Goal: Task Accomplishment & Management: Manage account settings

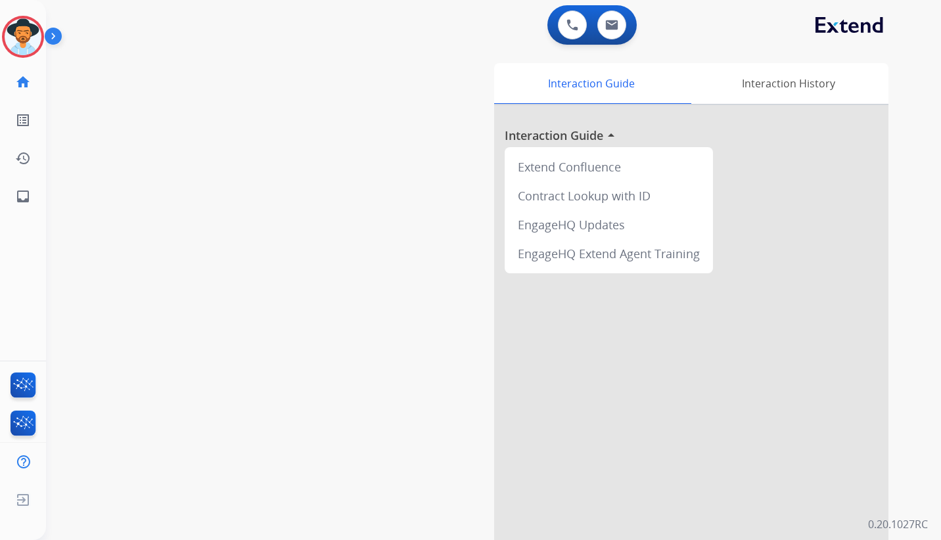
click at [18, 35] on img at bounding box center [23, 36] width 37 height 37
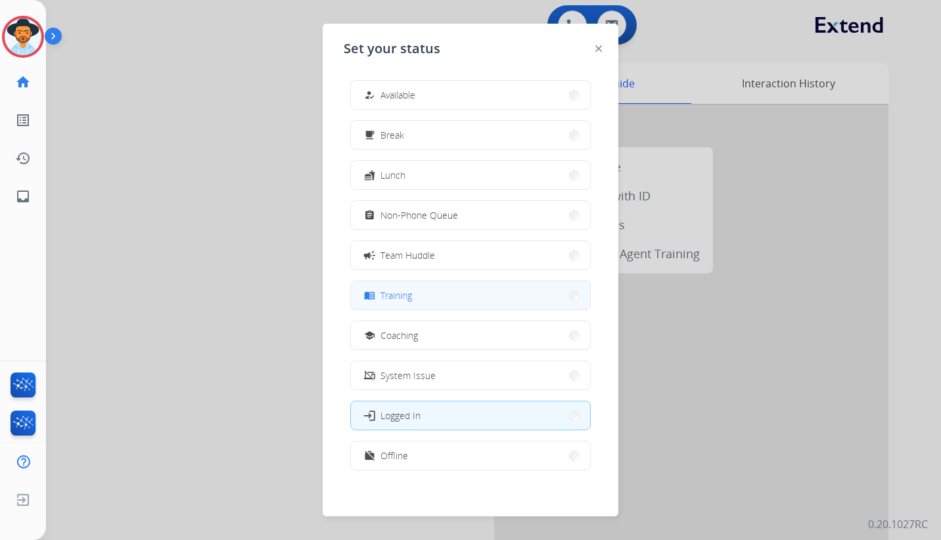
click at [463, 290] on button "menu_book Training" at bounding box center [470, 295] width 239 height 28
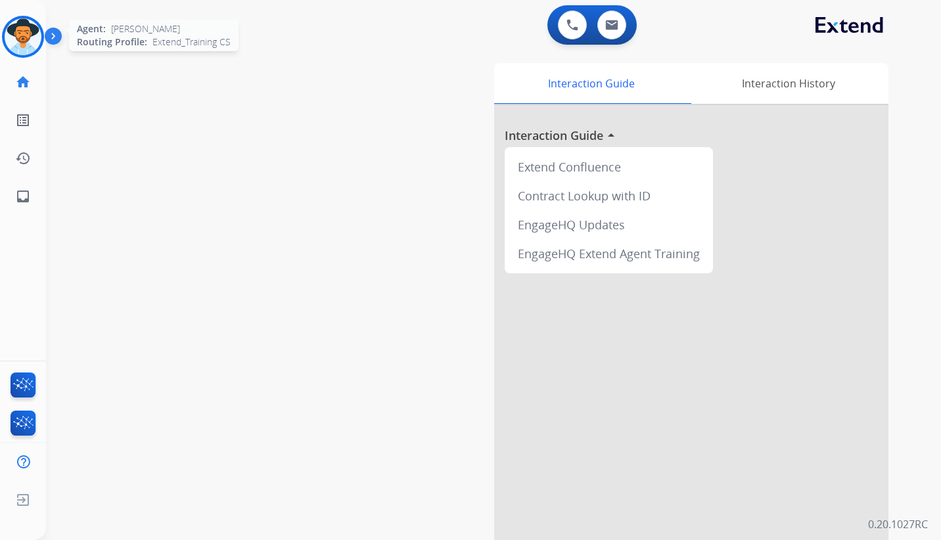
click at [32, 37] on img at bounding box center [23, 36] width 37 height 37
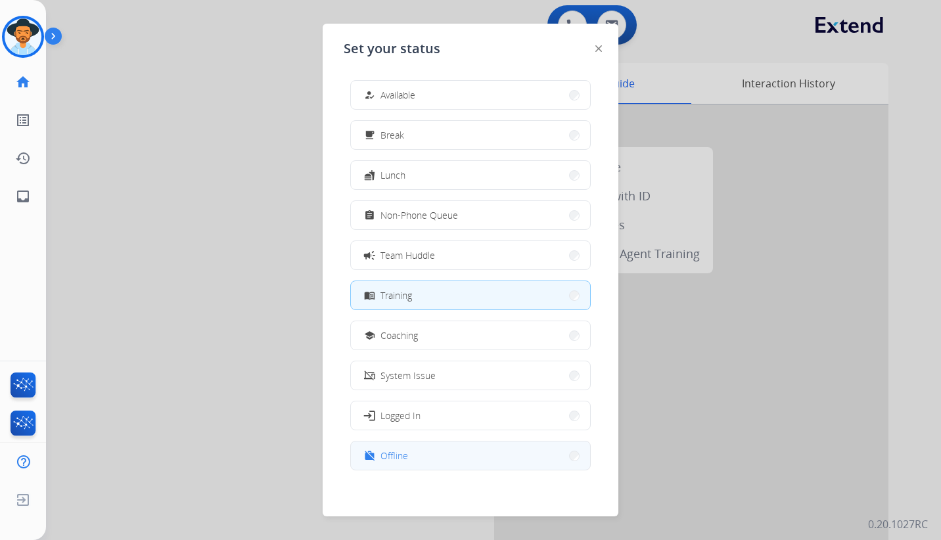
click at [434, 451] on button "work_off Offline" at bounding box center [470, 456] width 239 height 28
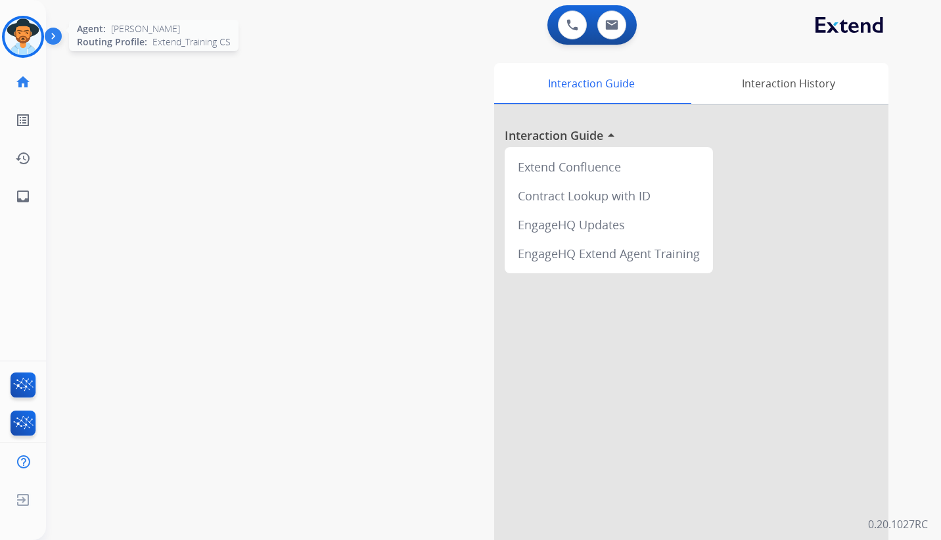
click at [33, 34] on img at bounding box center [23, 36] width 37 height 37
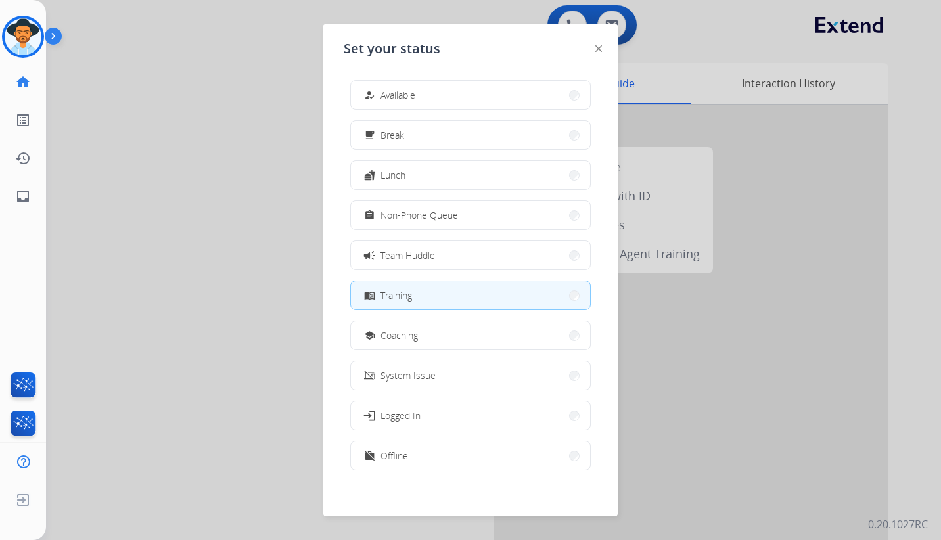
click at [114, 118] on div at bounding box center [470, 270] width 941 height 540
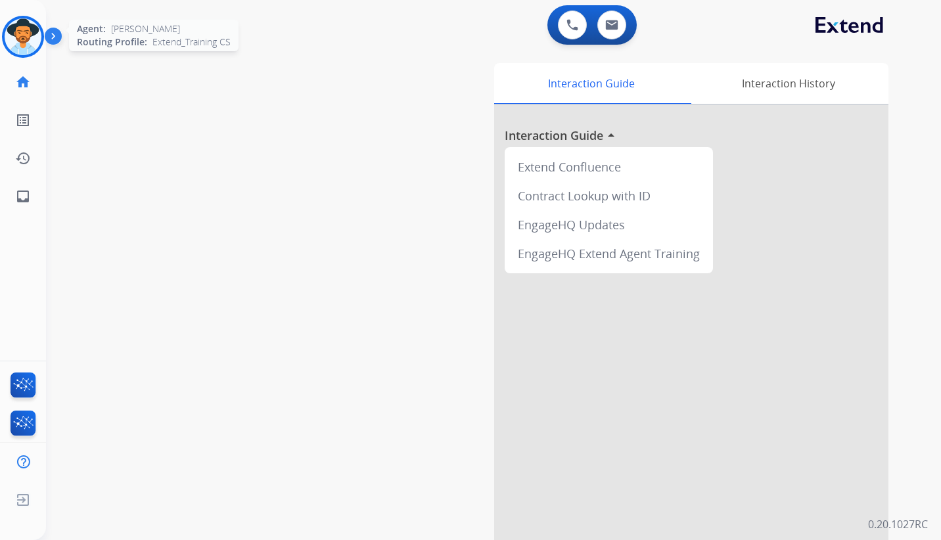
click at [29, 32] on img at bounding box center [23, 36] width 37 height 37
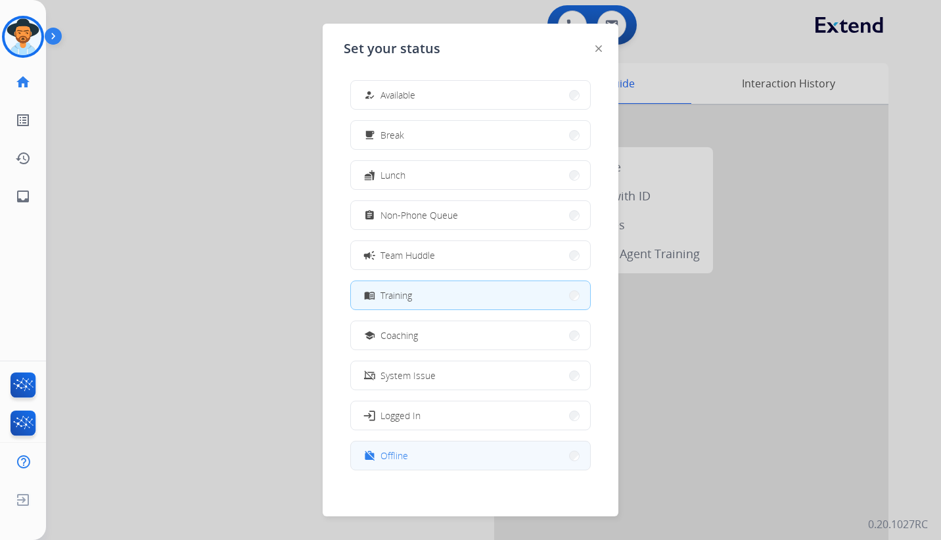
click at [446, 457] on button "work_off Offline" at bounding box center [470, 456] width 239 height 28
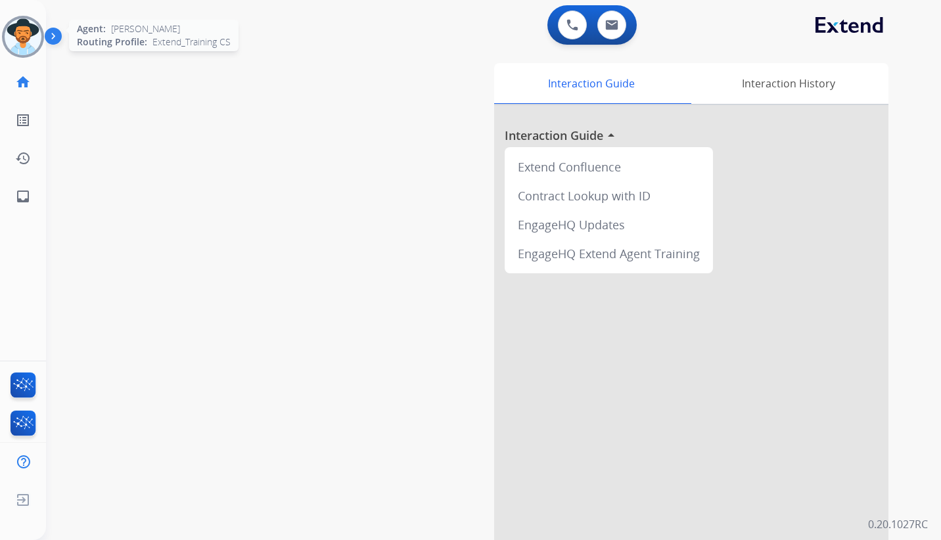
click at [34, 37] on img at bounding box center [23, 36] width 37 height 37
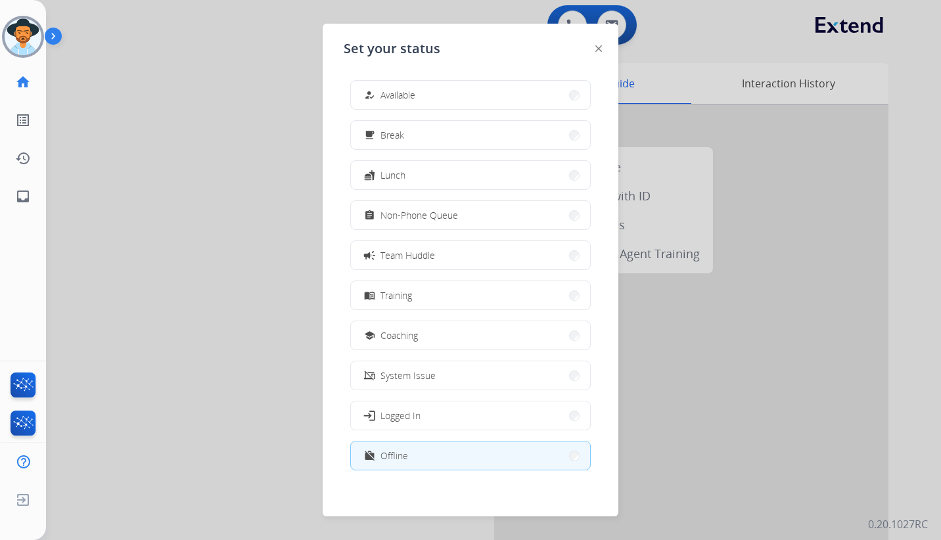
click at [342, 200] on div "Set your status how_to_reg Available free_breakfast Break fastfood Lunch assign…" at bounding box center [471, 270] width 296 height 493
click at [78, 483] on div at bounding box center [470, 270] width 941 height 540
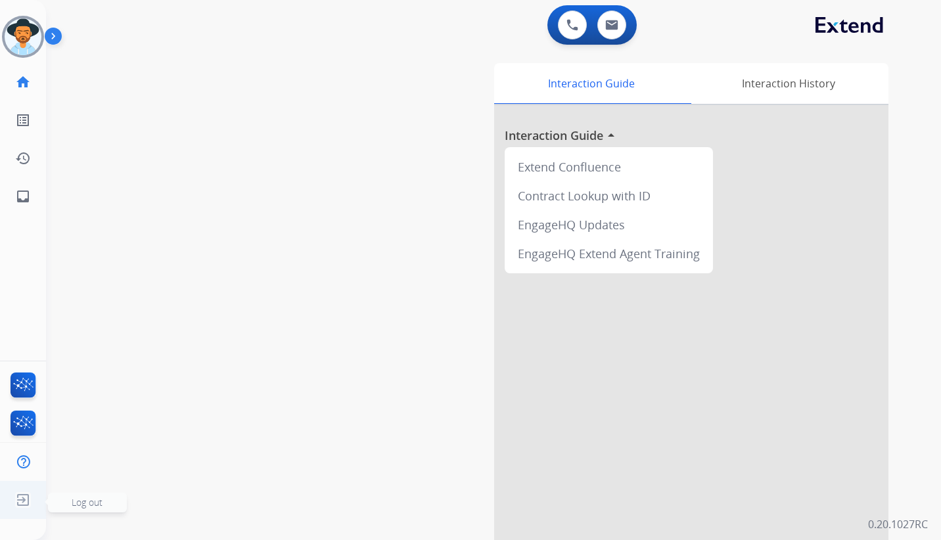
click at [26, 501] on img at bounding box center [23, 500] width 24 height 25
